Goal: Information Seeking & Learning: Compare options

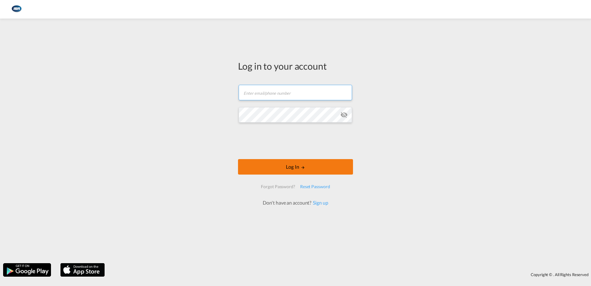
type input "[EMAIL_ADDRESS][DOMAIN_NAME]"
click at [298, 168] on button "Log In" at bounding box center [295, 166] width 115 height 15
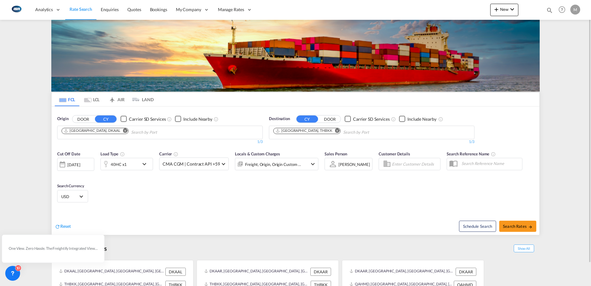
click at [97, 99] on md-tab-item "LCL" at bounding box center [91, 99] width 25 height 14
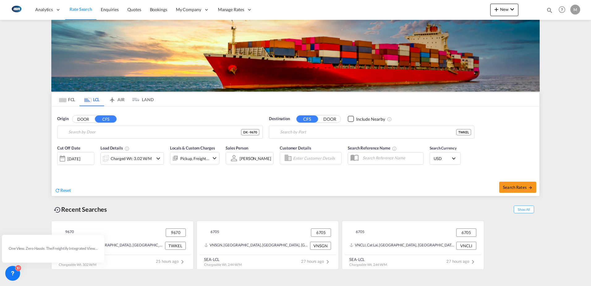
type input "DK-9670, [GEOGRAPHIC_DATA], [GEOGRAPHIC_DATA], [GEOGRAPHIC_DATA][PERSON_NAME][G…"
type input "Keelung (Chilung), TWKEL"
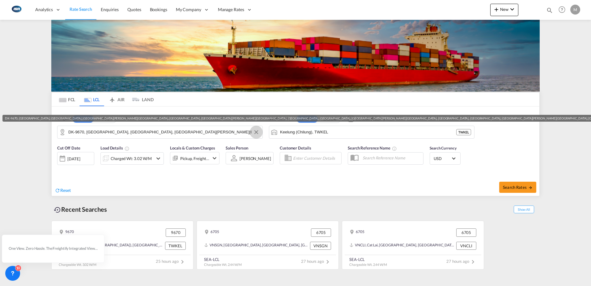
click at [255, 133] on button "Clear Input" at bounding box center [256, 131] width 9 height 9
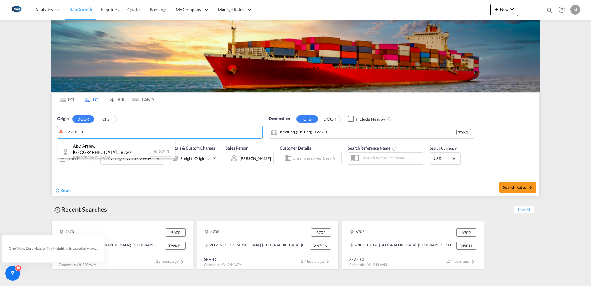
click at [100, 148] on div "Åby, Årslev, [GEOGRAPHIC_DATA]... , 8220 [GEOGRAPHIC_DATA] DK-8220" at bounding box center [117, 152] width 118 height 24
type input "DK-8220, [GEOGRAPHIC_DATA], [GEOGRAPHIC_DATA], [GEOGRAPHIC_DATA], [GEOGRAPHIC_D…"
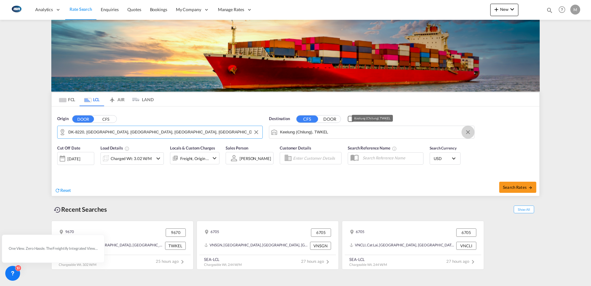
click at [467, 132] on md-icon "Clear Input" at bounding box center [468, 132] width 7 height 7
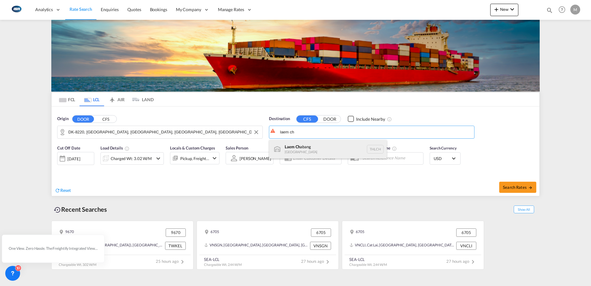
click at [305, 150] on div "Laem Ch abang [GEOGRAPHIC_DATA] THLCH" at bounding box center [328, 149] width 118 height 19
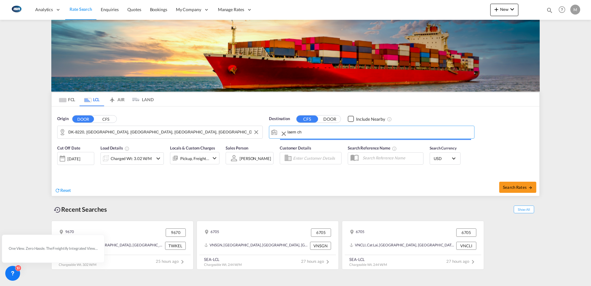
type input "Laem Chabang, THLCH"
click at [128, 159] on div "Charged Wt: 3.02 W/M" at bounding box center [131, 158] width 41 height 9
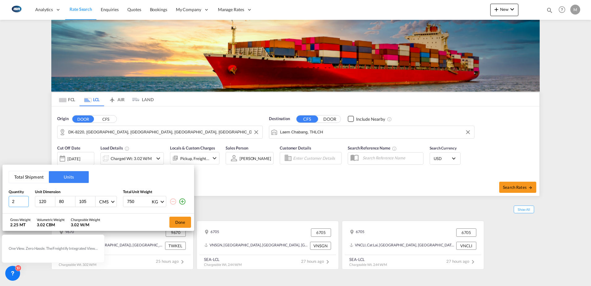
click at [25, 203] on input "2" at bounding box center [19, 201] width 20 height 11
type input "1"
click at [25, 202] on input "1" at bounding box center [19, 201] width 20 height 11
type input "128"
type input "90"
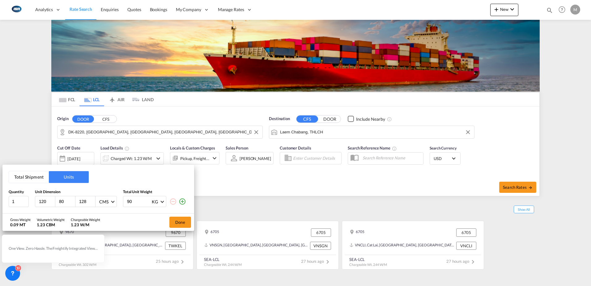
click at [184, 202] on md-icon "icon-plus-circle-outline" at bounding box center [182, 201] width 7 height 7
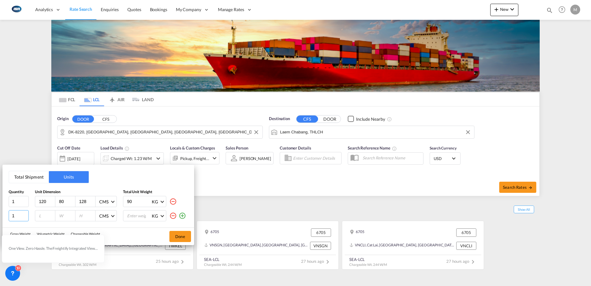
click at [18, 217] on input "1" at bounding box center [19, 215] width 20 height 11
type input "80"
type input "84"
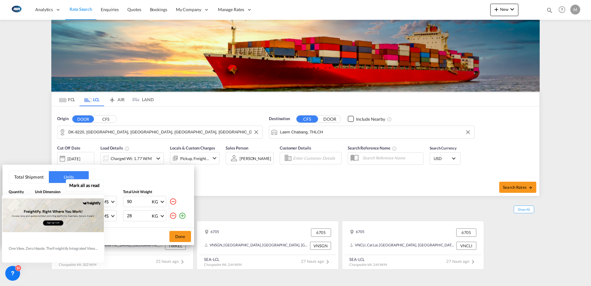
type input "28"
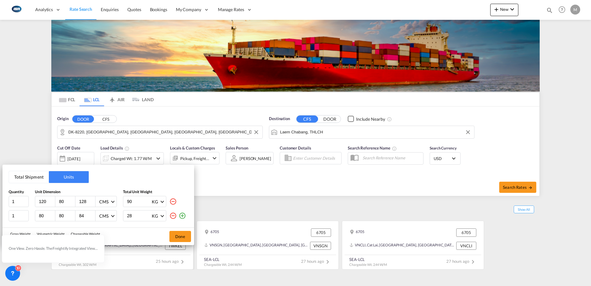
click at [186, 238] on button "Done" at bounding box center [180, 236] width 22 height 11
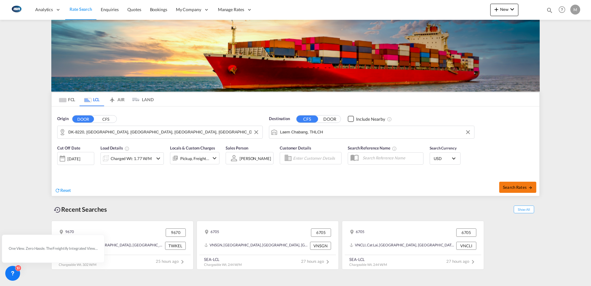
click at [520, 186] on span "Search Rates" at bounding box center [518, 187] width 30 height 5
type input "8220 to THLCH / [DATE]"
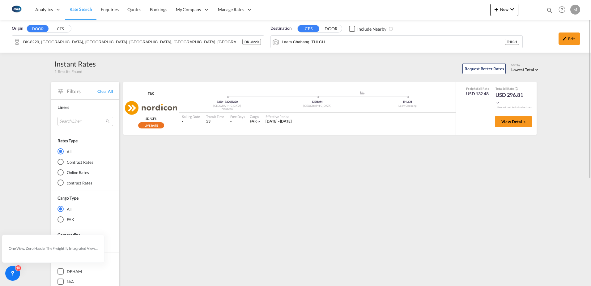
click at [16, 89] on div "Origin DOOR CFS DK-8220, [GEOGRAPHIC_DATA], [GEOGRAPHIC_DATA], [GEOGRAPHIC_DATA…" at bounding box center [295, 239] width 591 height 439
click at [78, 12] on span "Rate Search" at bounding box center [81, 8] width 23 height 5
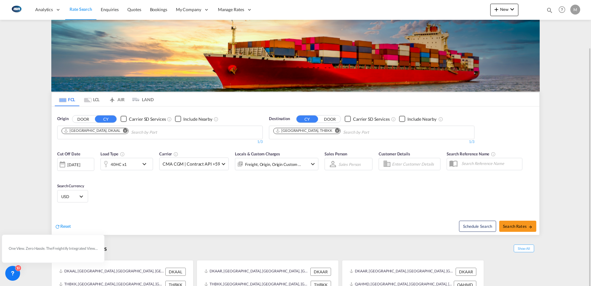
scroll to position [24, 0]
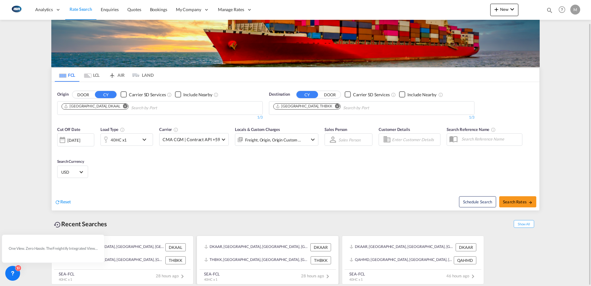
click at [258, 259] on div "THBKK, [GEOGRAPHIC_DATA], [GEOGRAPHIC_DATA], [GEOGRAPHIC_DATA], [GEOGRAPHIC_DAT…" at bounding box center [256, 260] width 105 height 8
